Goal: Complete application form

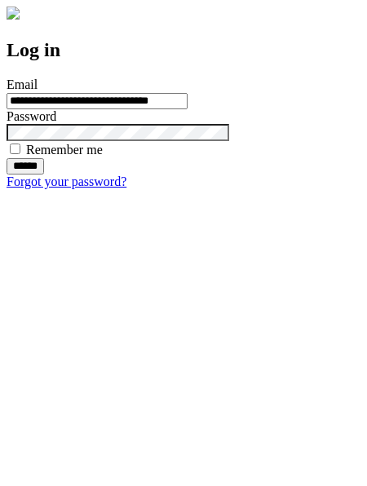
type input "**********"
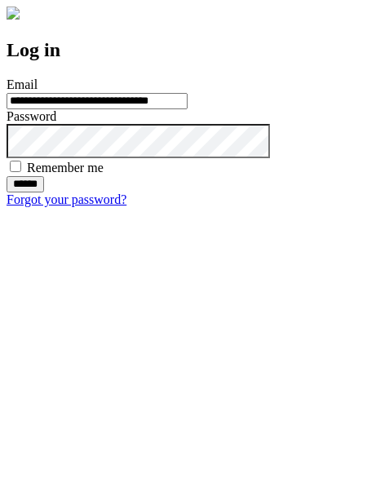
click at [44, 192] on input "******" at bounding box center [25, 184] width 37 height 16
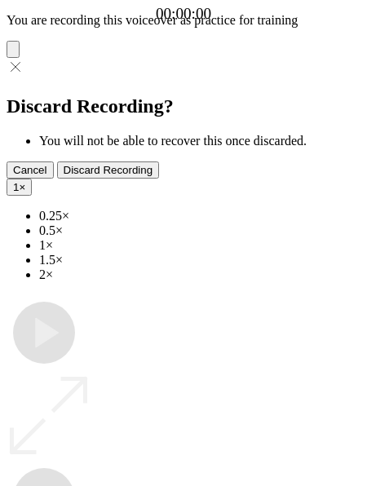
type input "**********"
